Goal: Navigation & Orientation: Find specific page/section

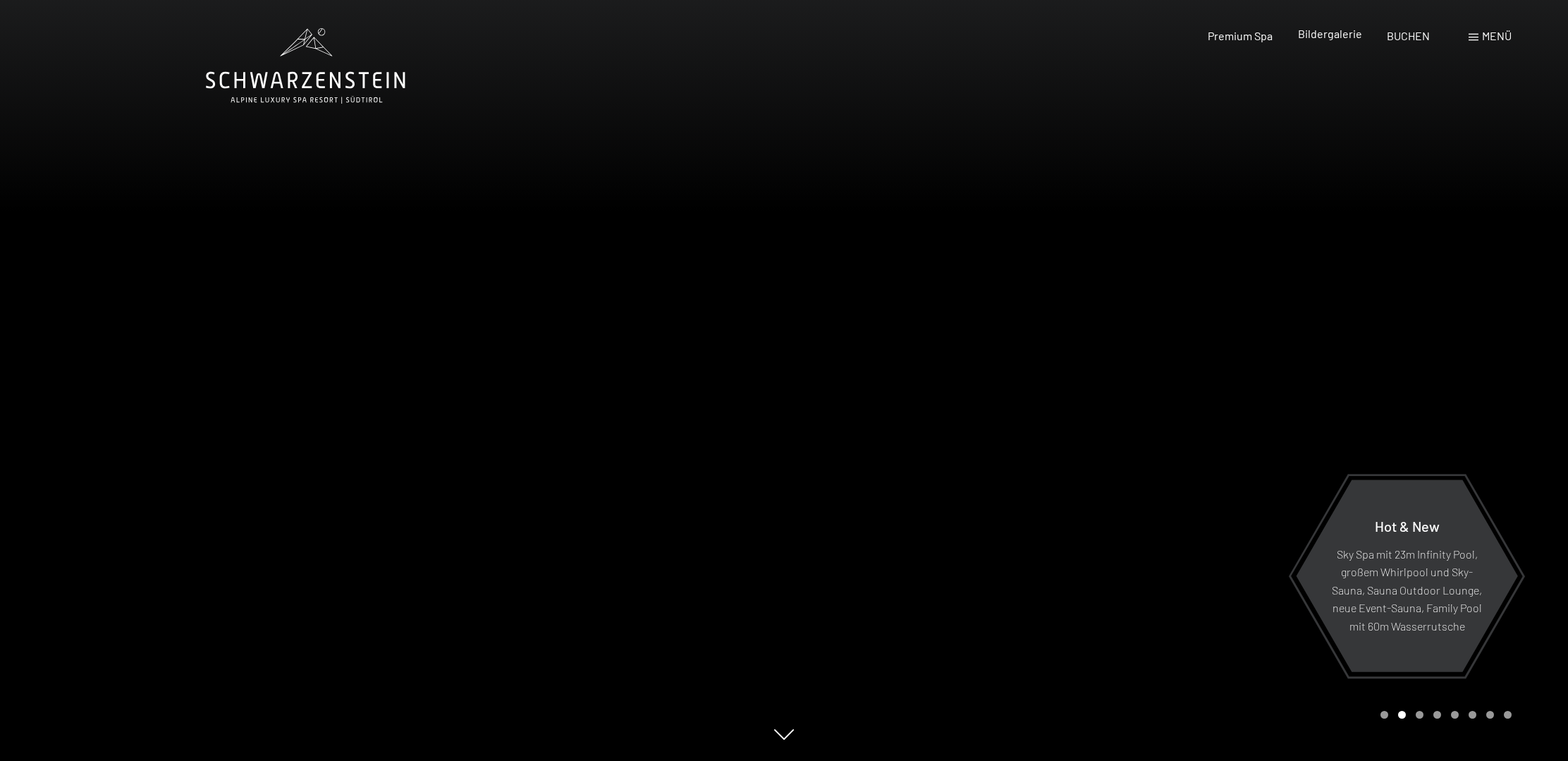
click at [1322, 32] on span "Bildergalerie" at bounding box center [1330, 33] width 64 height 14
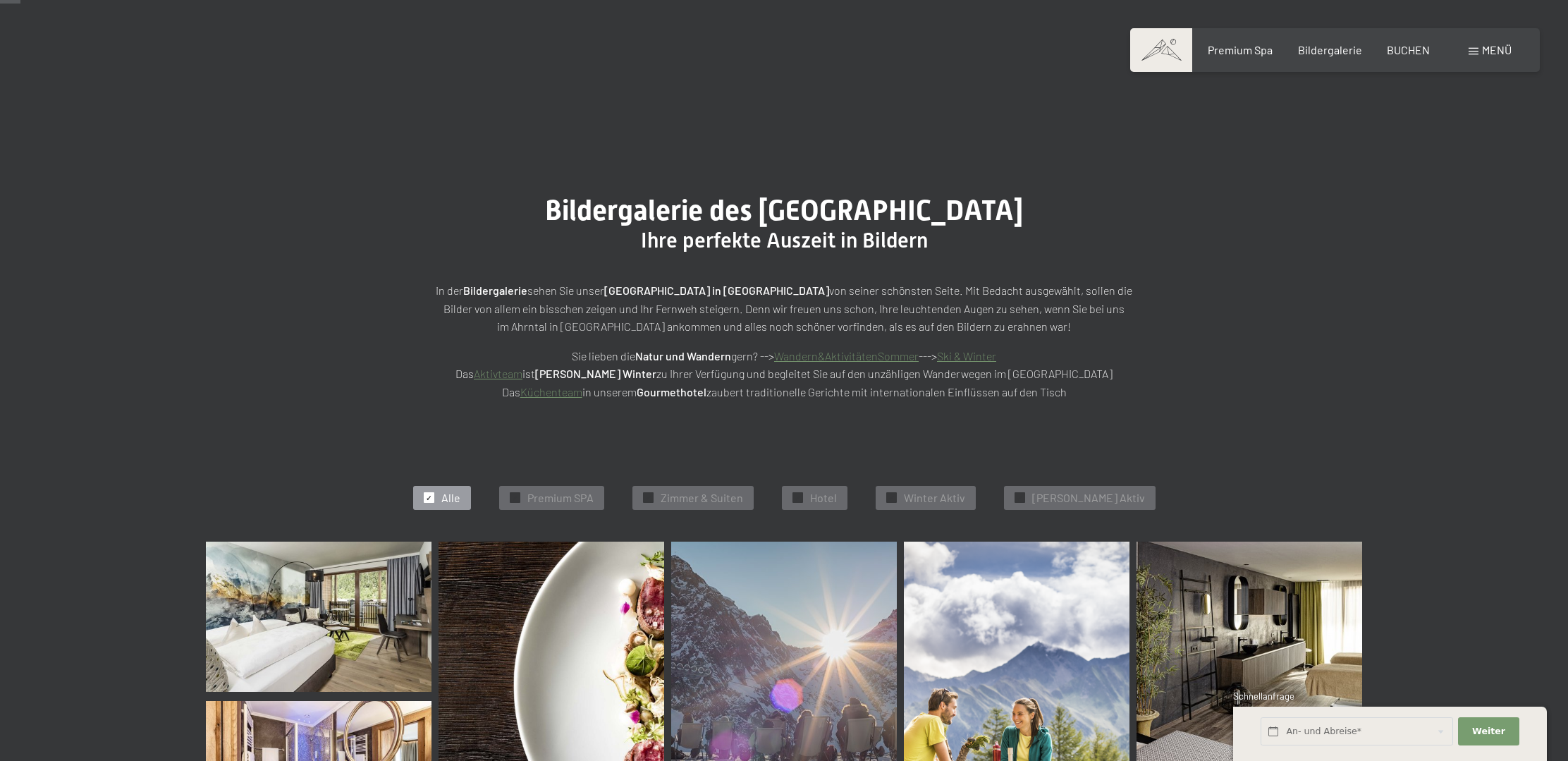
scroll to position [373, 0]
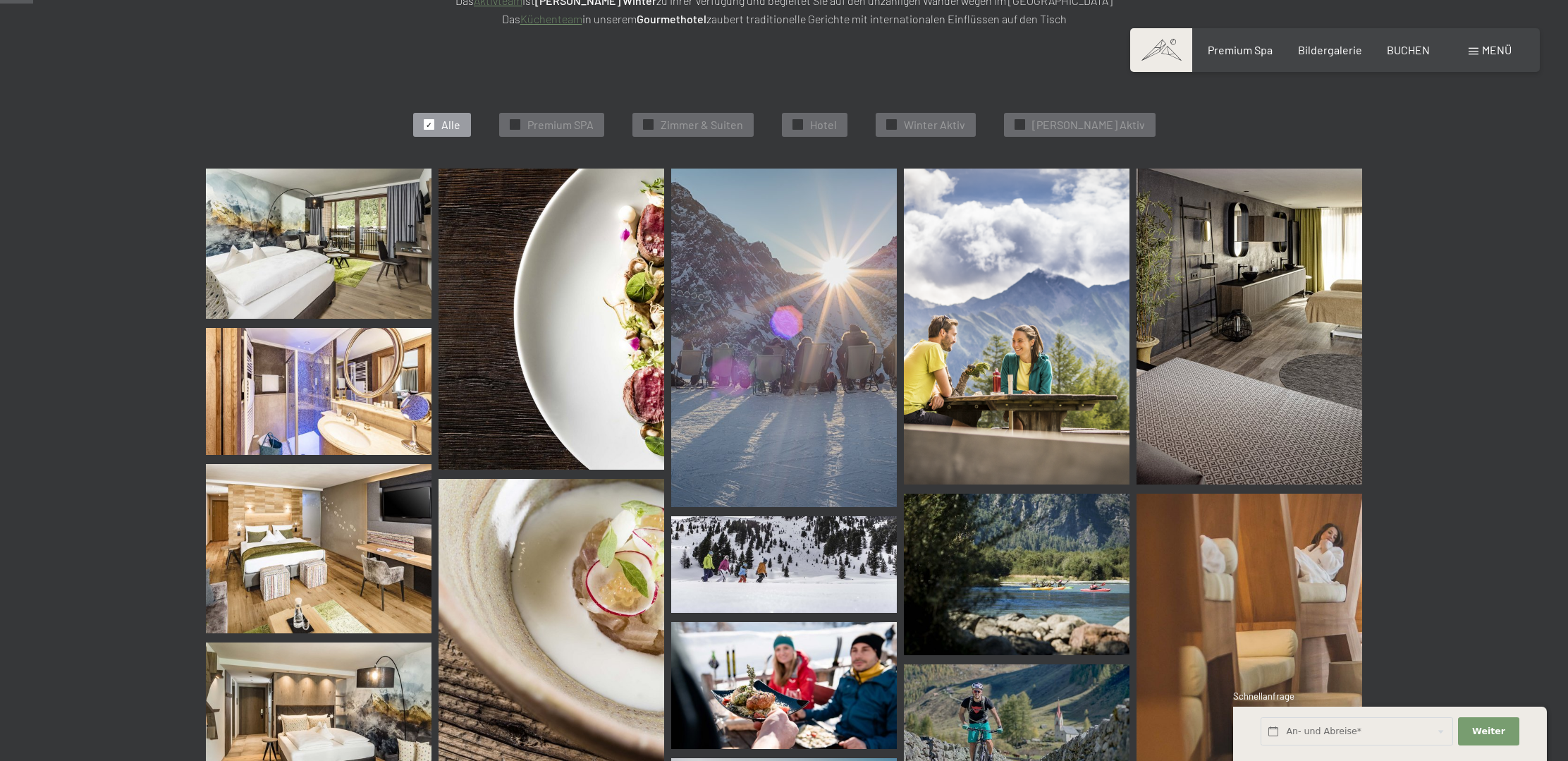
click at [321, 252] on img at bounding box center [319, 243] width 225 height 150
click at [339, 259] on img at bounding box center [319, 243] width 225 height 150
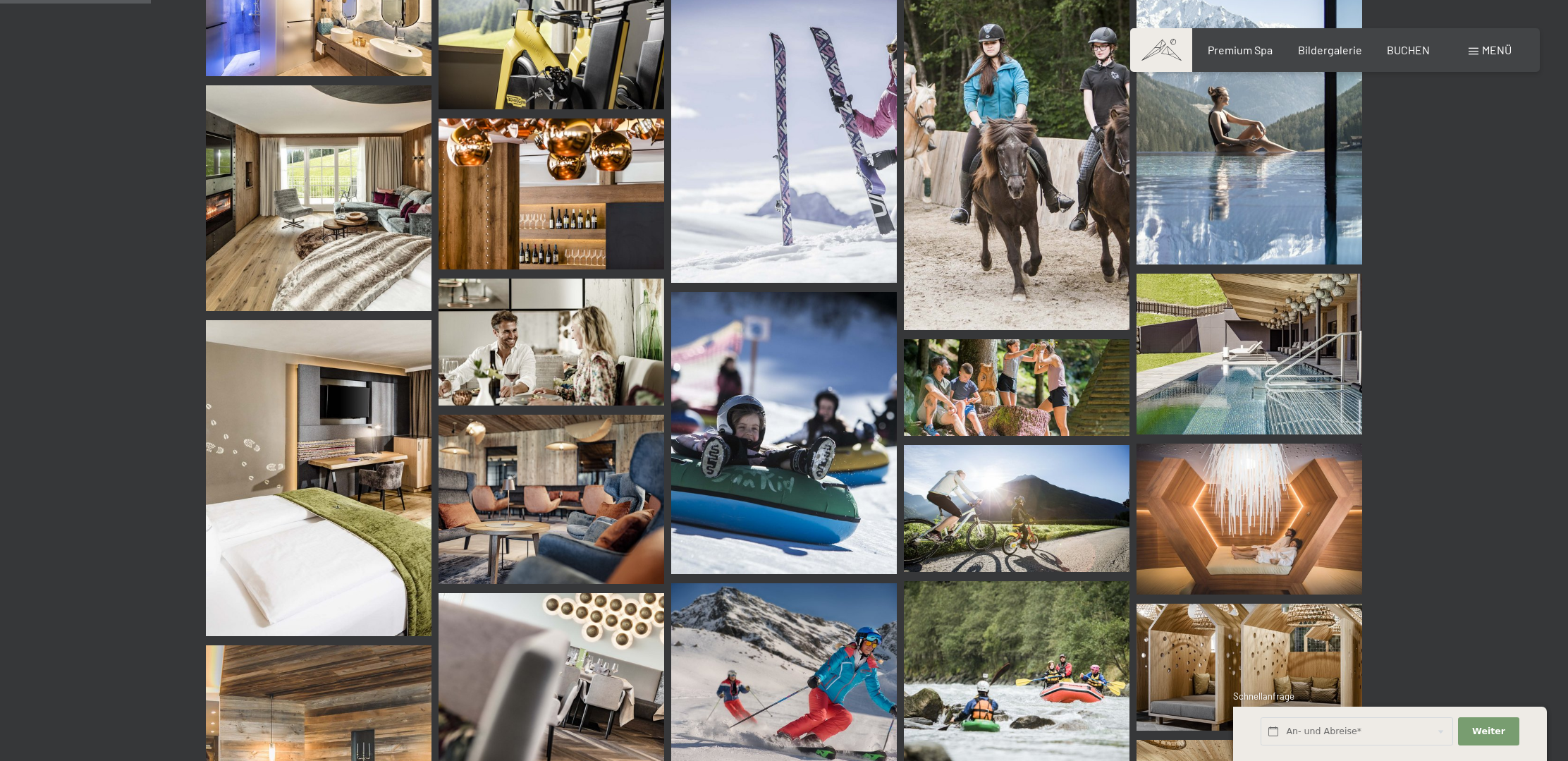
scroll to position [1712, 0]
